Goal: Task Accomplishment & Management: Manage account settings

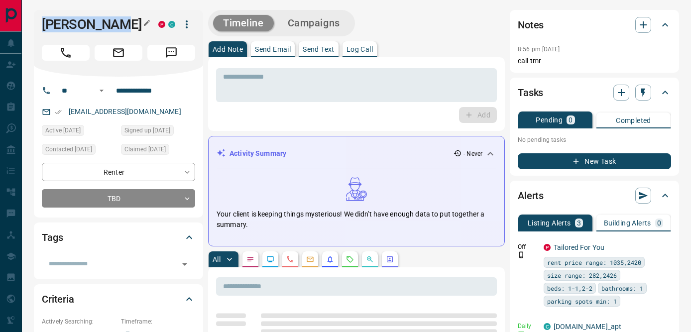
drag, startPoint x: 44, startPoint y: 23, endPoint x: 122, endPoint y: 23, distance: 78.2
click at [123, 23] on h1 "[PERSON_NAME]" at bounding box center [93, 24] width 102 height 16
copy h1 "[PERSON_NAME]"
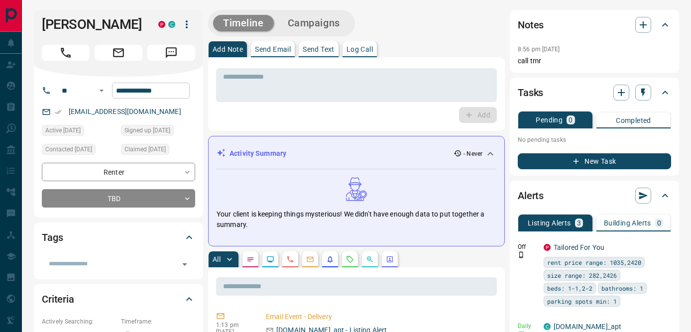
click at [126, 90] on input "**********" at bounding box center [151, 91] width 78 height 16
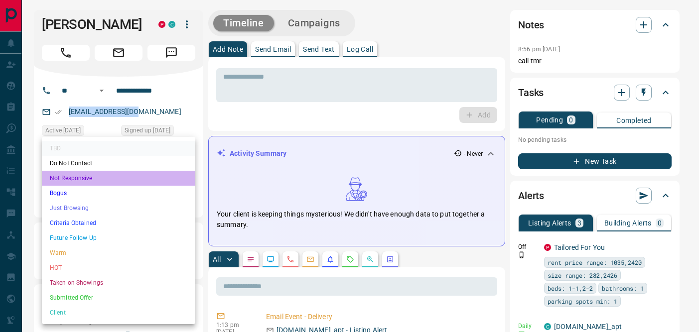
click at [78, 174] on li "Not Responsive" at bounding box center [118, 178] width 153 height 15
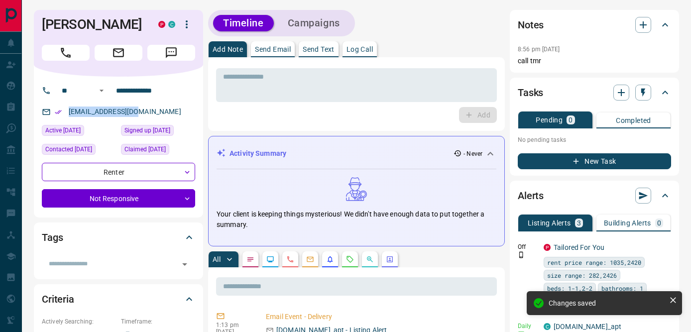
type input "*"
click at [275, 79] on textarea at bounding box center [356, 85] width 267 height 25
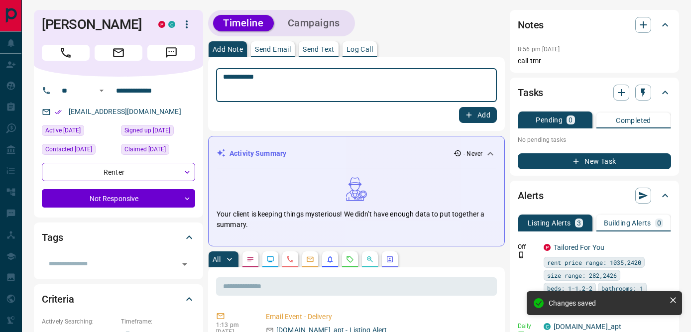
type textarea "**********"
click at [488, 114] on button "Add" at bounding box center [478, 115] width 38 height 16
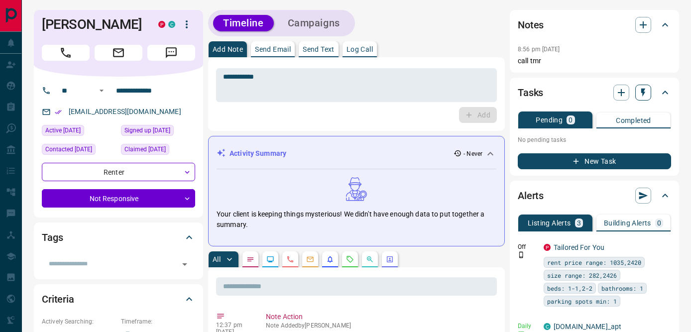
click at [645, 90] on icon "button" at bounding box center [643, 93] width 10 height 10
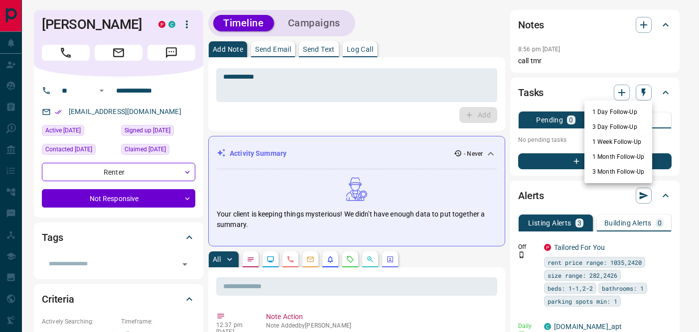
click at [623, 111] on li "1 Day Follow-Up" at bounding box center [618, 112] width 68 height 15
